Goal: Task Accomplishment & Management: Use online tool/utility

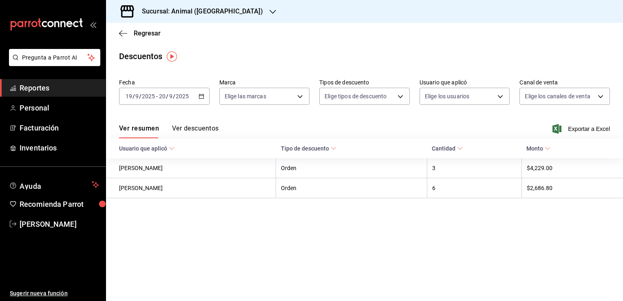
click at [203, 95] on icon "button" at bounding box center [201, 96] width 6 height 6
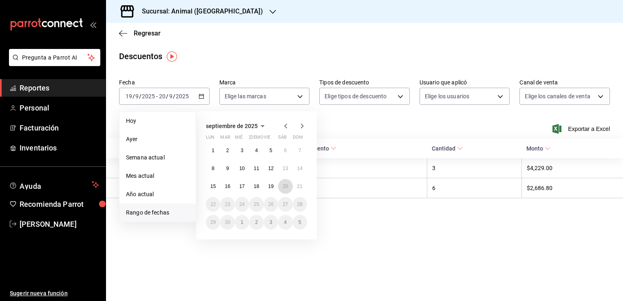
click at [285, 182] on button "20" at bounding box center [285, 186] width 14 height 15
click at [299, 190] on button "21" at bounding box center [300, 186] width 14 height 15
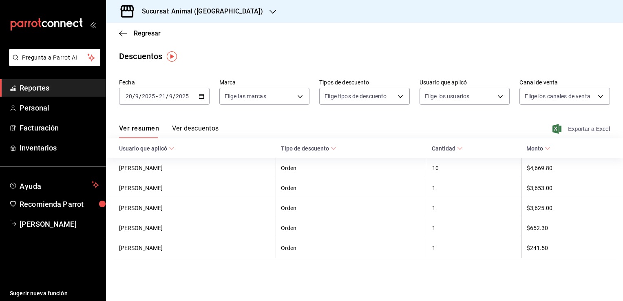
click at [585, 128] on span "Exportar a Excel" at bounding box center [582, 129] width 56 height 10
click at [136, 34] on span "Regresar" at bounding box center [147, 33] width 27 height 8
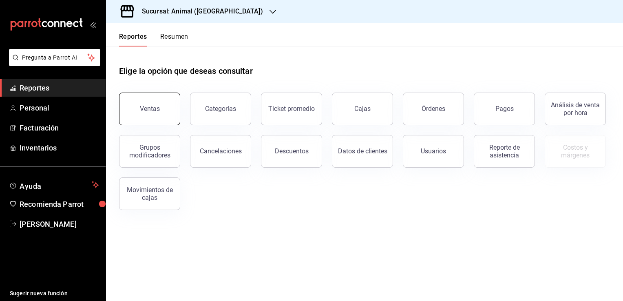
click at [143, 100] on button "Ventas" at bounding box center [149, 109] width 61 height 33
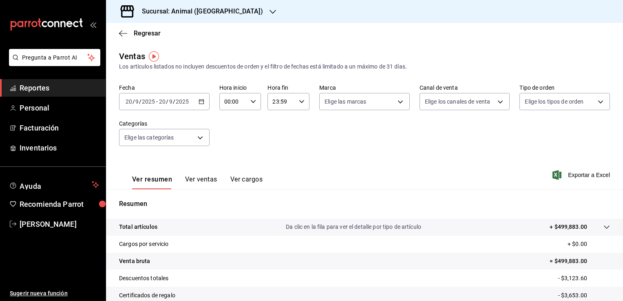
click at [199, 102] on icon "button" at bounding box center [201, 102] width 6 height 6
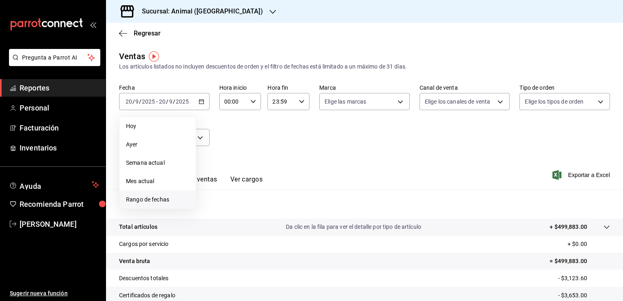
click at [168, 201] on span "Rango de fechas" at bounding box center [157, 199] width 63 height 9
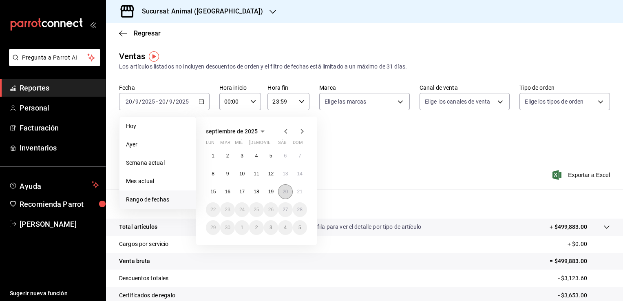
click at [280, 189] on button "20" at bounding box center [285, 191] width 14 height 15
click at [303, 195] on button "21" at bounding box center [300, 191] width 14 height 15
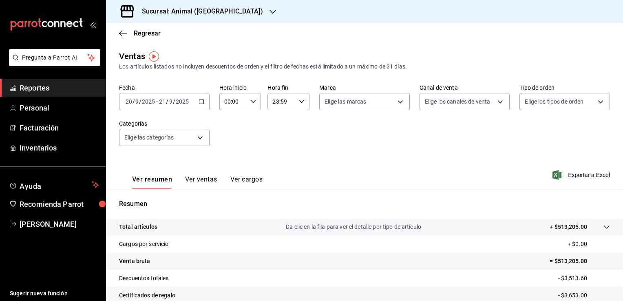
click at [251, 102] on \(Stroke\) "button" at bounding box center [253, 101] width 5 height 3
click at [229, 163] on span "02" at bounding box center [229, 161] width 8 height 7
type input "02:00"
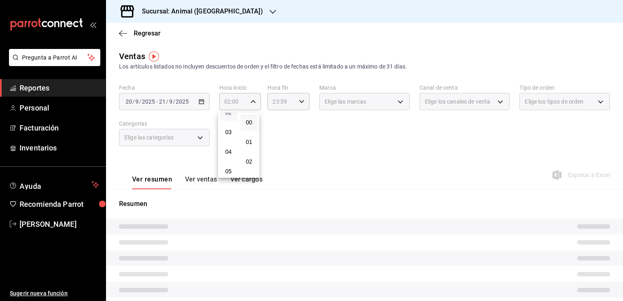
scroll to position [65, 0]
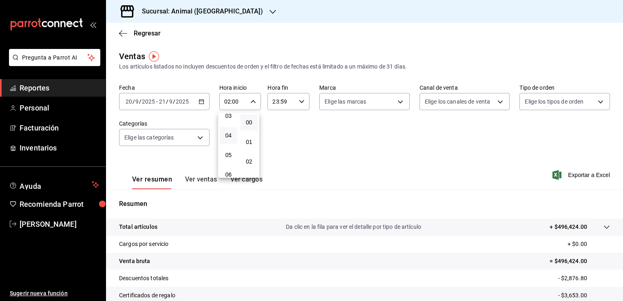
click at [223, 137] on button "04" at bounding box center [229, 135] width 18 height 16
type input "04:00"
click at [297, 103] on div at bounding box center [311, 150] width 623 height 301
click at [299, 103] on icon "button" at bounding box center [302, 102] width 6 height 6
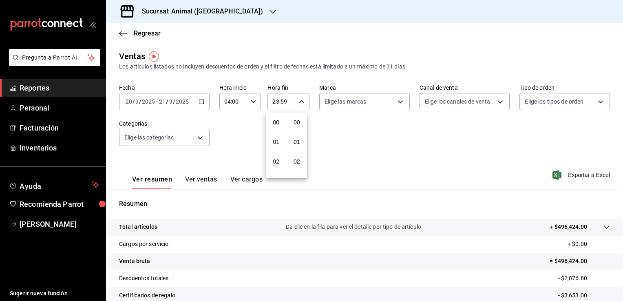
scroll to position [1128, 0]
click at [272, 148] on button "22" at bounding box center [276, 148] width 18 height 16
type input "22:59"
click at [272, 148] on button "04" at bounding box center [276, 147] width 18 height 16
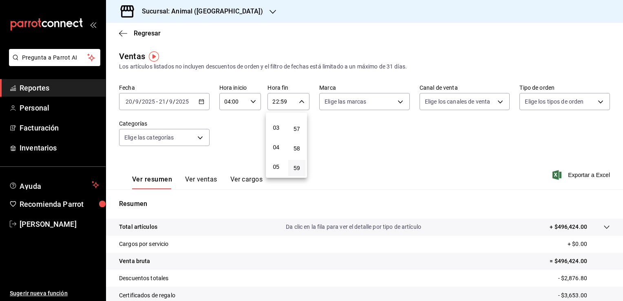
type input "04:59"
click at [300, 101] on div at bounding box center [311, 150] width 623 height 301
click at [300, 101] on icon "button" at bounding box center [302, 102] width 6 height 6
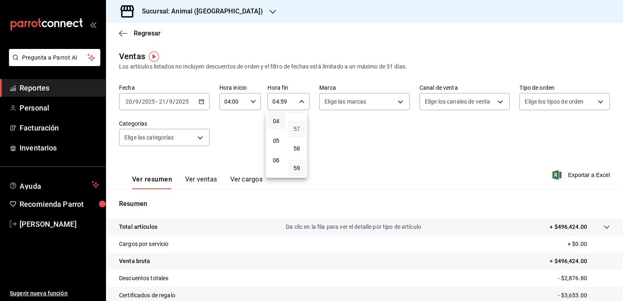
click at [296, 129] on span "57" at bounding box center [297, 129] width 8 height 7
click at [297, 123] on span "00" at bounding box center [297, 122] width 8 height 7
type input "04:00"
click at [440, 113] on div at bounding box center [311, 150] width 623 height 301
click at [566, 176] on span "Exportar a Excel" at bounding box center [582, 175] width 56 height 10
